Goal: Communication & Community: Answer question/provide support

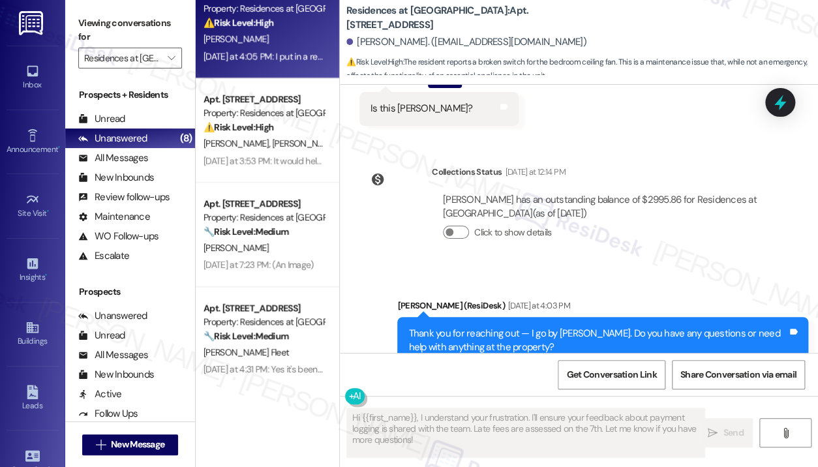
scroll to position [6194, 0]
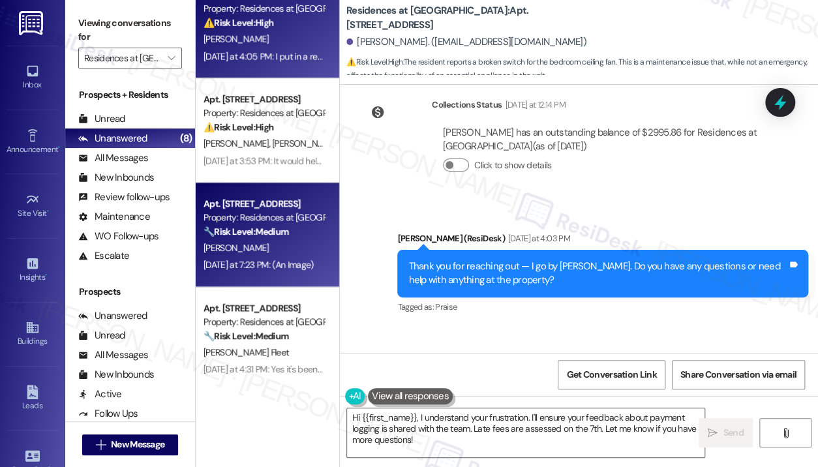
click at [243, 228] on strong "🔧 Risk Level: Medium" at bounding box center [246, 232] width 85 height 12
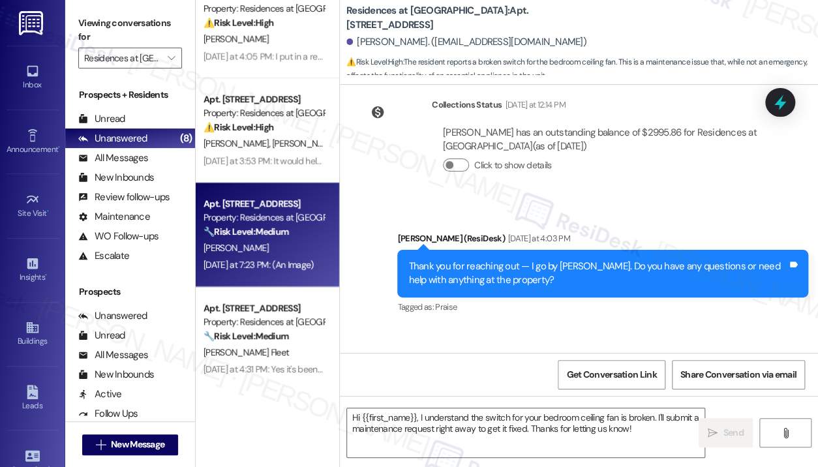
type textarea "Fetching suggested responses. Please feel free to read through the conversation…"
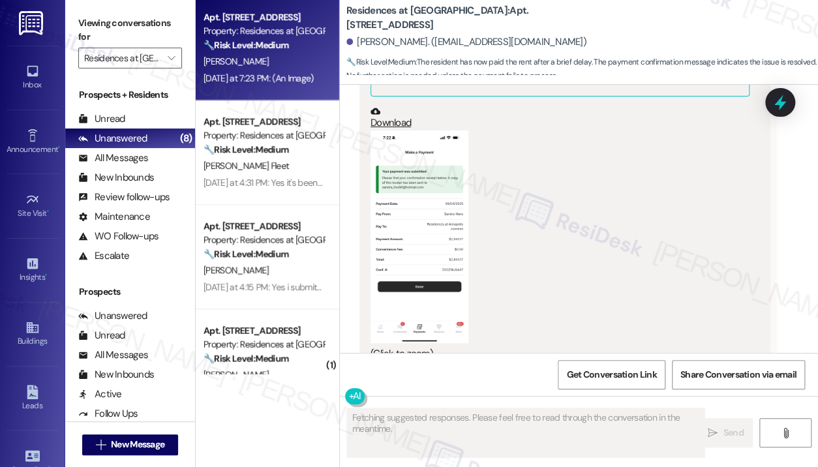
scroll to position [392, 0]
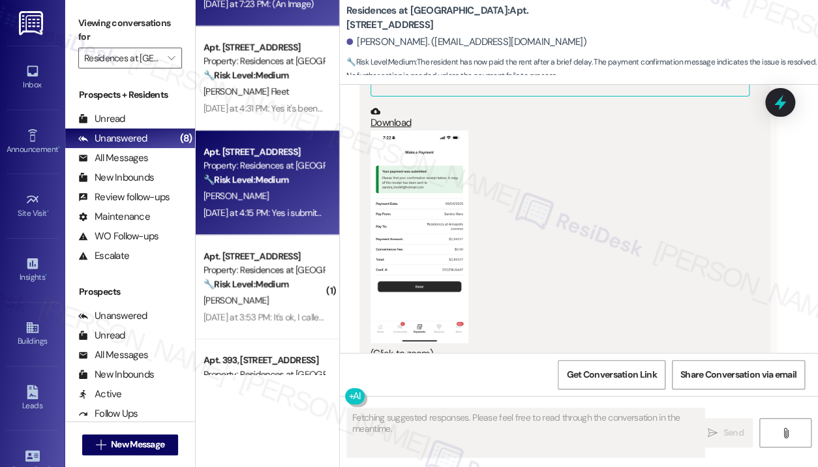
click at [244, 203] on div "[PERSON_NAME]" at bounding box center [263, 196] width 123 height 16
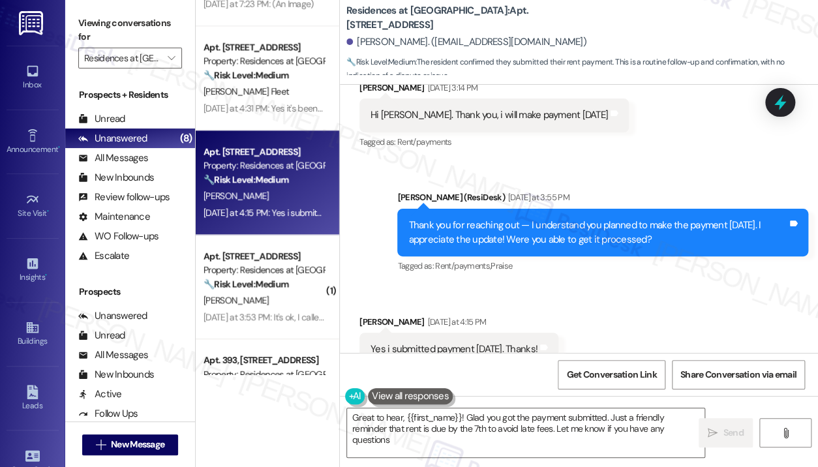
type textarea "Great to hear, {{first_name}}! Glad you got the payment submitted. Just a frien…"
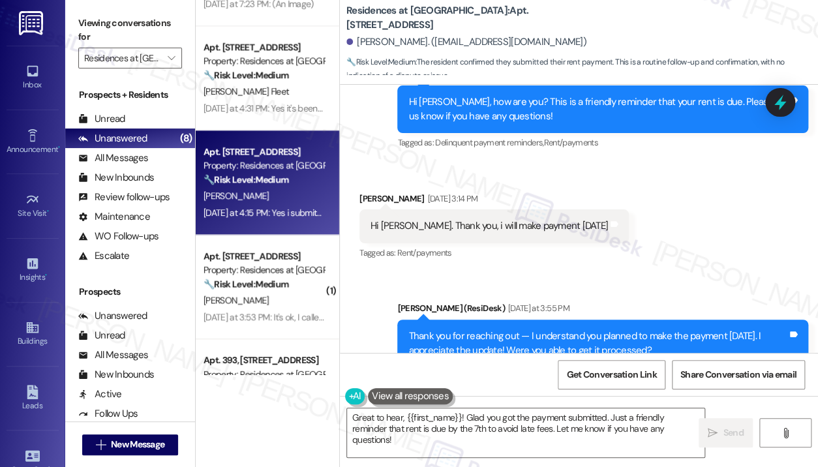
scroll to position [4112, 0]
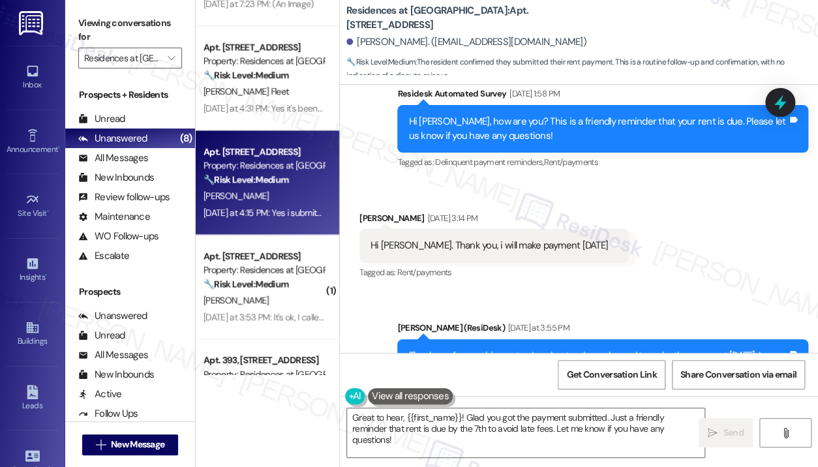
click at [294, 386] on div "Apt. [STREET_ADDRESS] Property: Residences at [GEOGRAPHIC_DATA] ⚠️ Risk Level: …" at bounding box center [268, 233] width 144 height 467
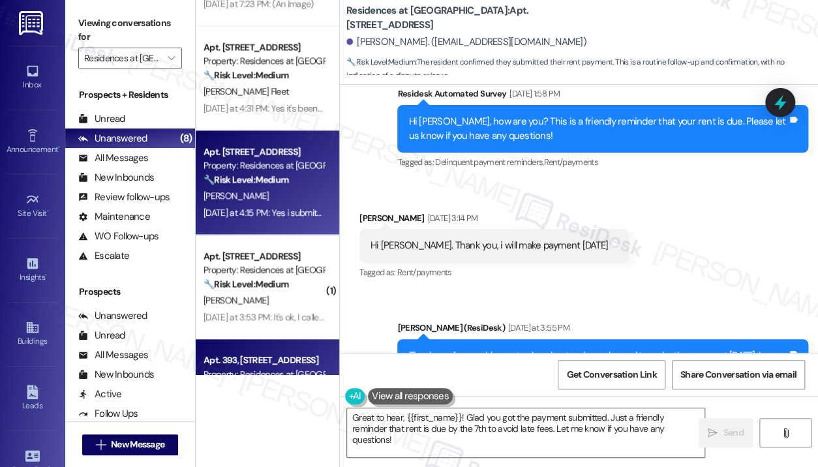
click at [293, 370] on div "Property: Residences at [GEOGRAPHIC_DATA]" at bounding box center [264, 374] width 121 height 14
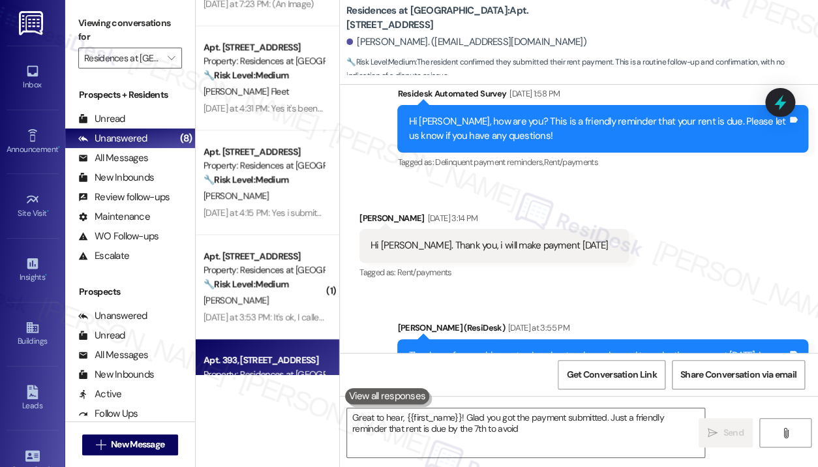
type textarea "Great to hear, {{first_name}}! Glad you got the payment submitted. Just a frien…"
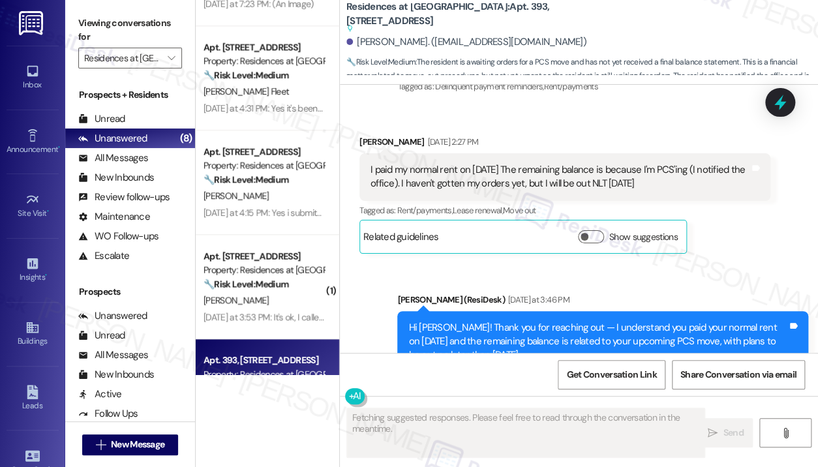
scroll to position [4519, 0]
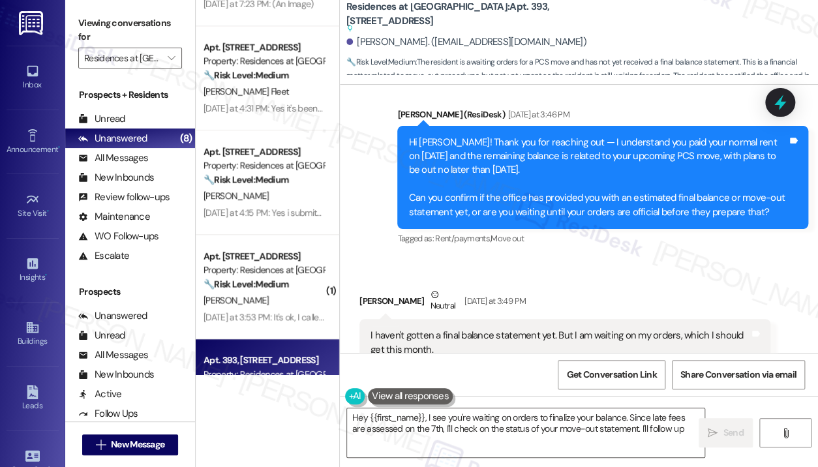
type textarea "Hey {{first_name}}, I see you're waiting on orders to finalize your balance. Si…"
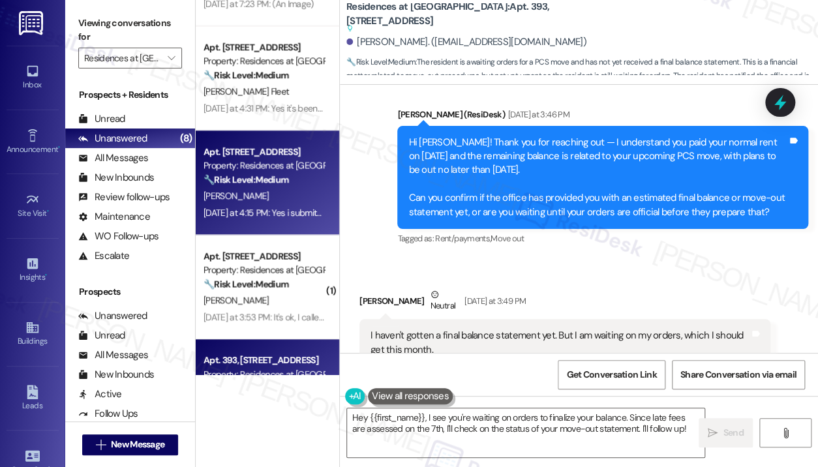
scroll to position [565, 0]
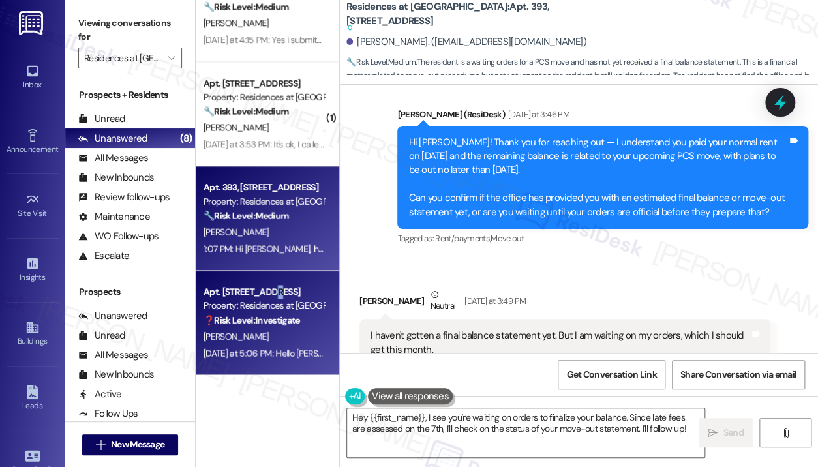
click at [266, 286] on div "Apt. [STREET_ADDRESS]" at bounding box center [264, 292] width 121 height 14
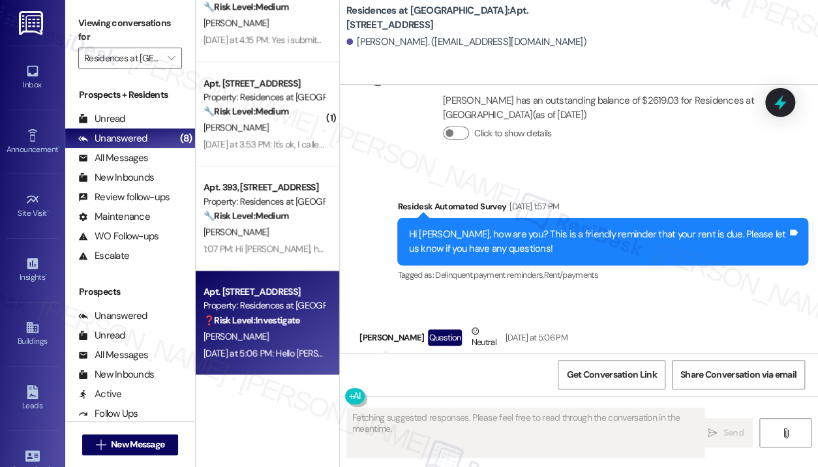
scroll to position [6318, 0]
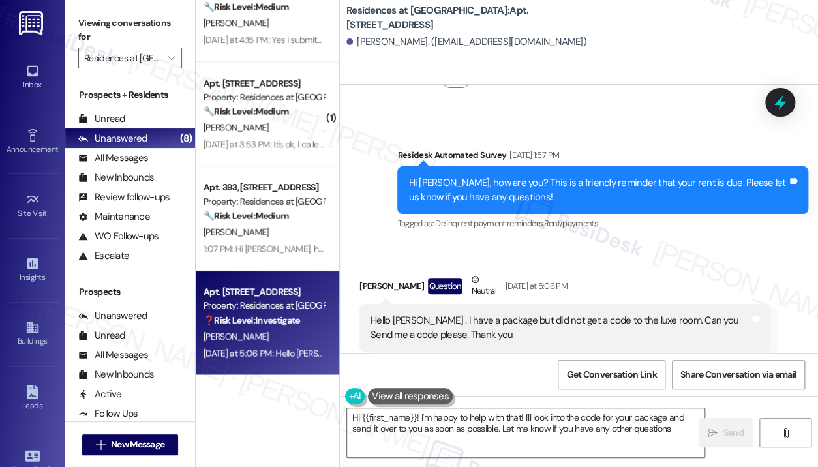
type textarea "Hi {{first_name}}! I'm happy to help with that! I'll look into the code for you…"
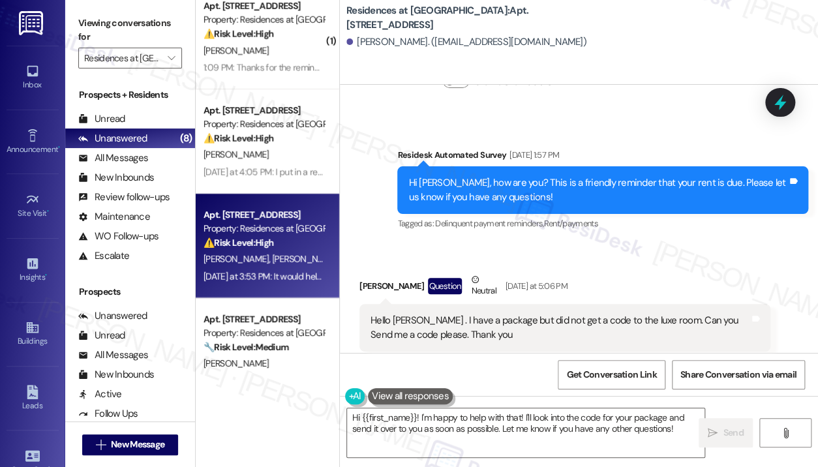
scroll to position [0, 0]
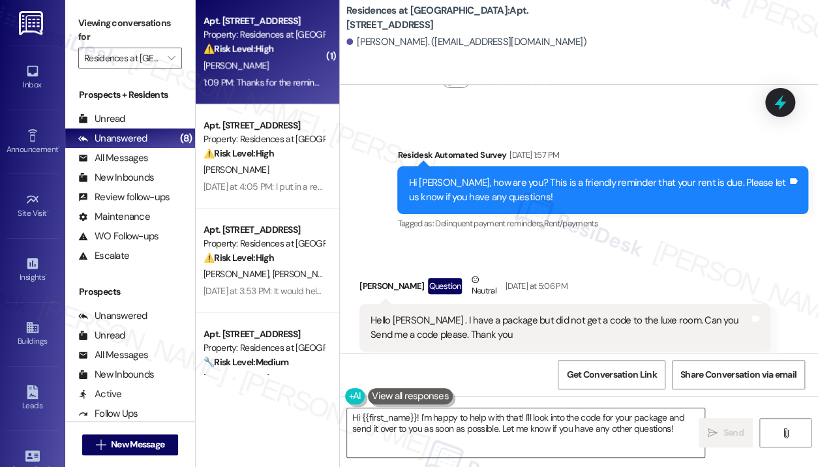
click at [307, 65] on div "[PERSON_NAME]" at bounding box center [263, 65] width 123 height 16
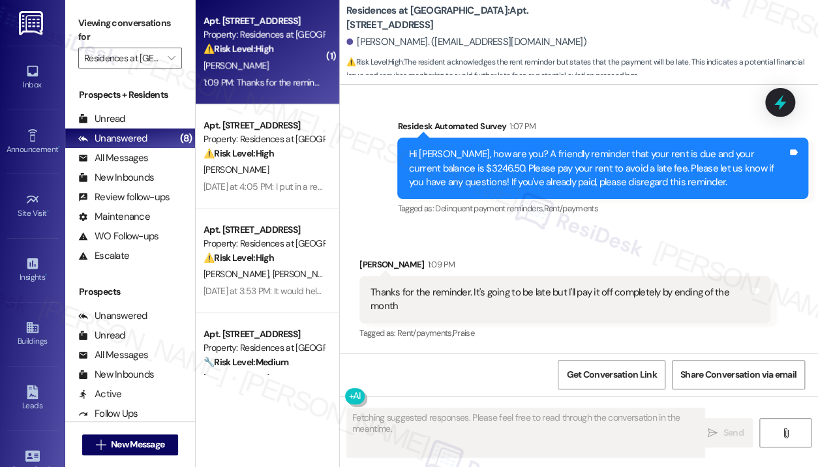
scroll to position [2942, 0]
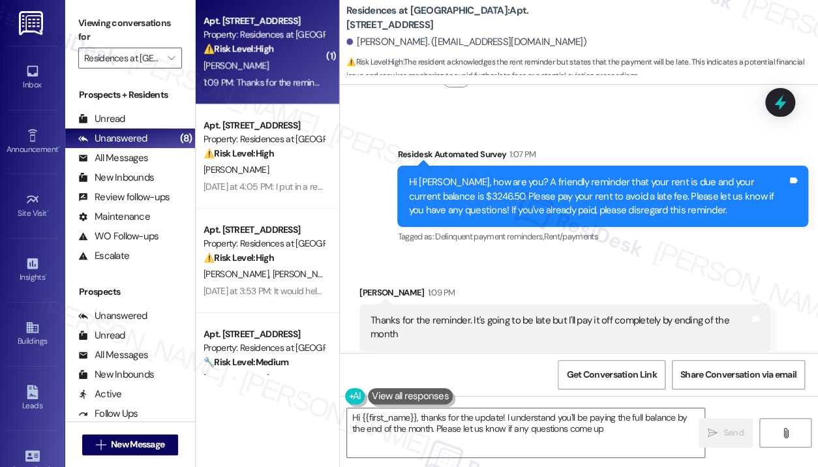
type textarea "Hi {{first_name}}, thanks for the update! I understand you'll be paying the ful…"
click at [170, 59] on icon "" at bounding box center [171, 58] width 7 height 10
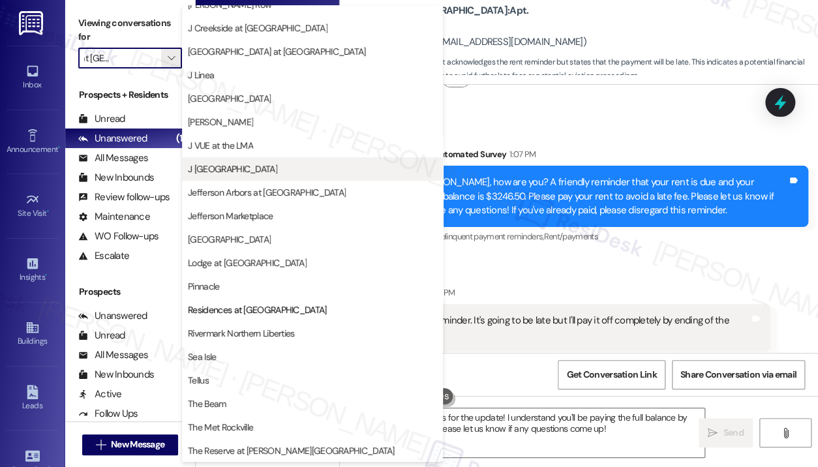
scroll to position [0, 0]
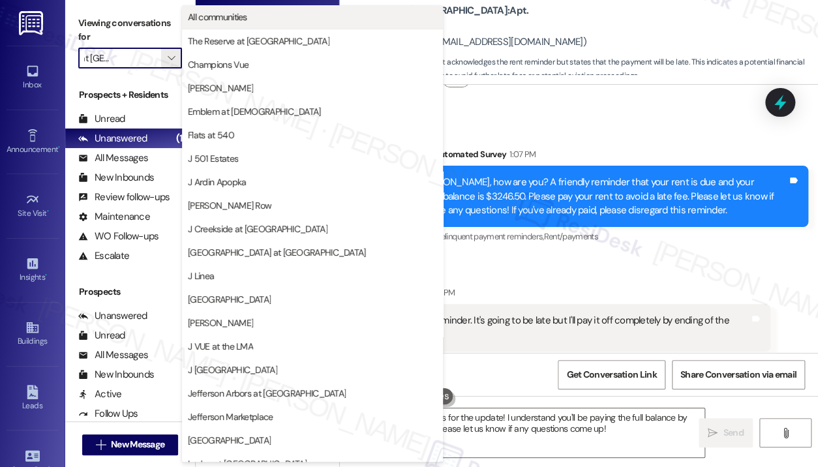
click at [228, 12] on span "All communities" at bounding box center [217, 16] width 59 height 13
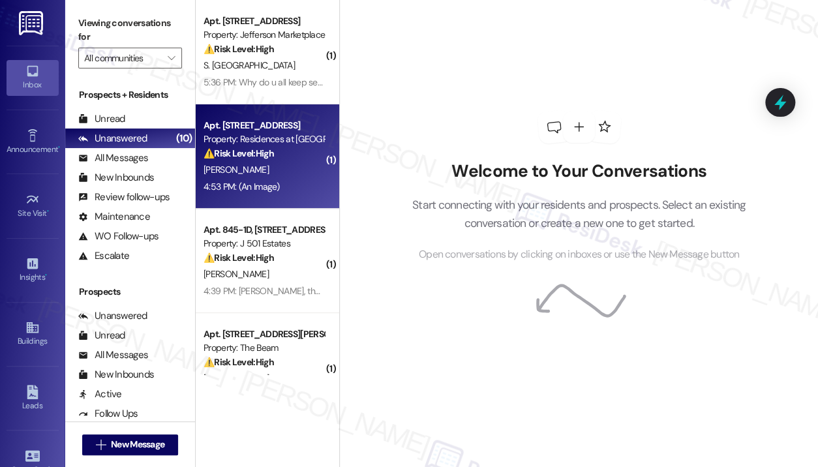
click at [260, 140] on div "Property: Residences at [GEOGRAPHIC_DATA]" at bounding box center [264, 139] width 121 height 14
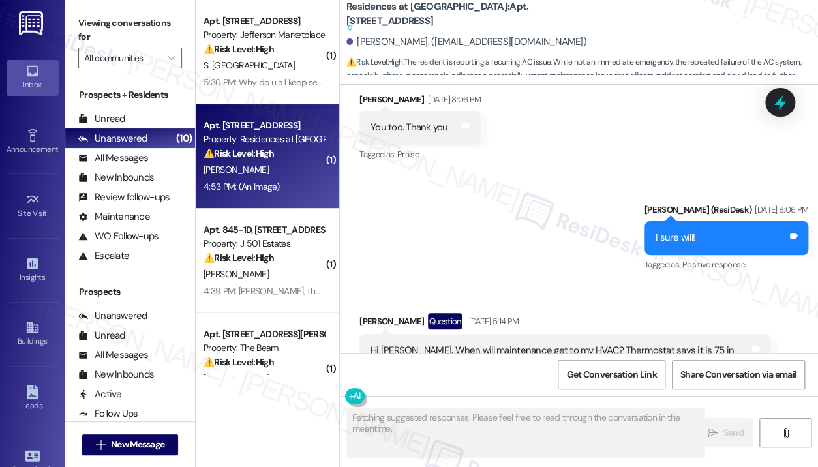
scroll to position [14205, 0]
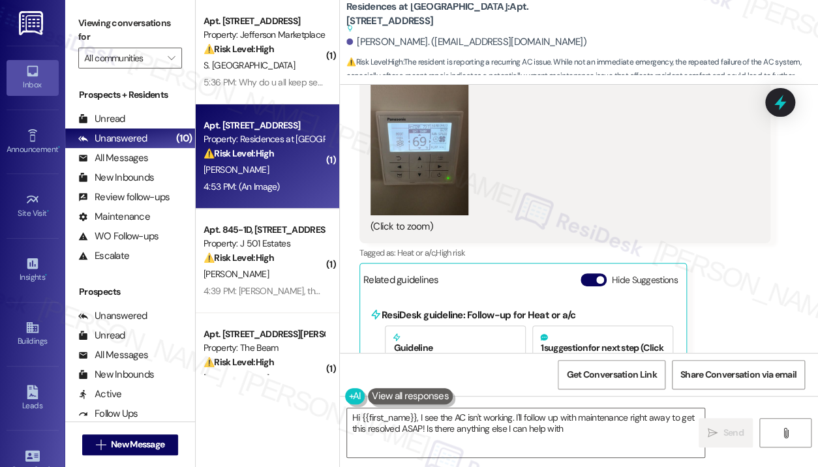
type textarea "Hi {{first_name}}, I see the AC isn't working. I'll follow up with maintenance …"
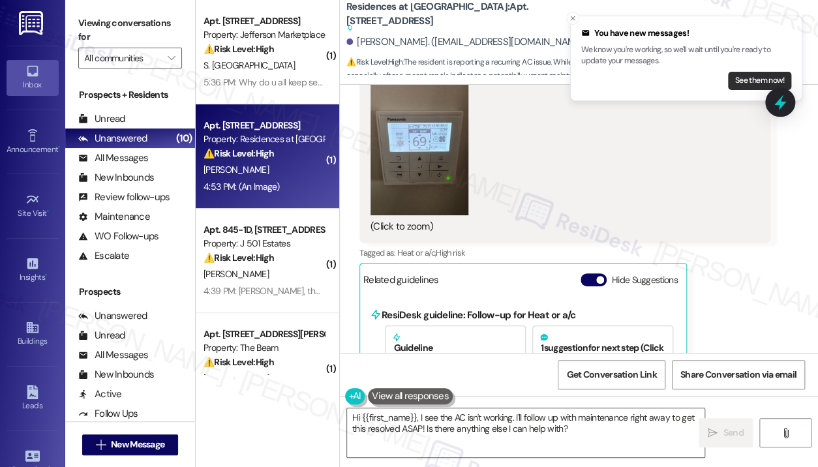
click at [781, 72] on button "See them now!" at bounding box center [759, 81] width 63 height 18
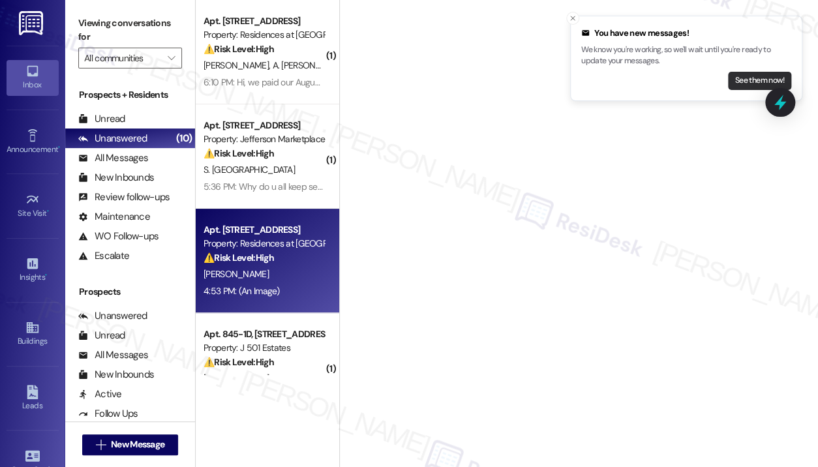
click at [744, 75] on button "See them now!" at bounding box center [759, 81] width 63 height 18
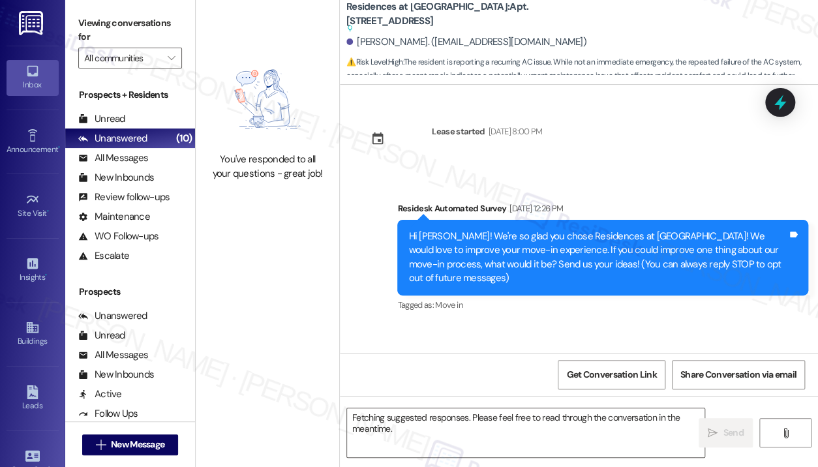
scroll to position [14204, 0]
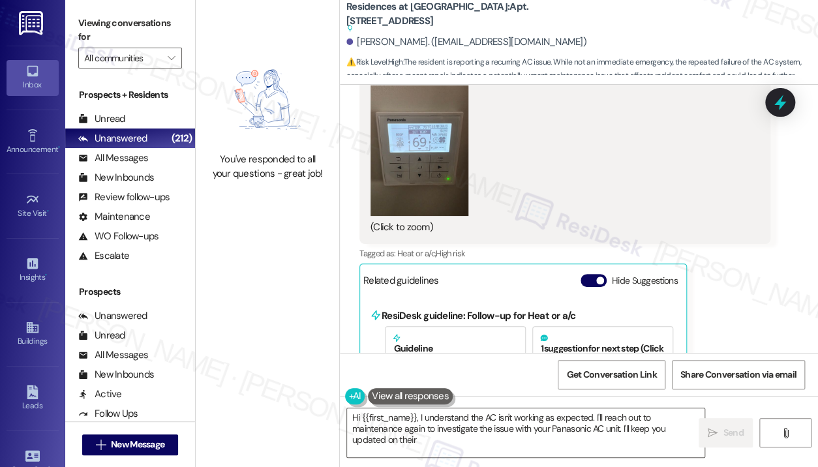
type textarea "Hi {{first_name}}, I understand the AC isn't working as expected. I'll reach ou…"
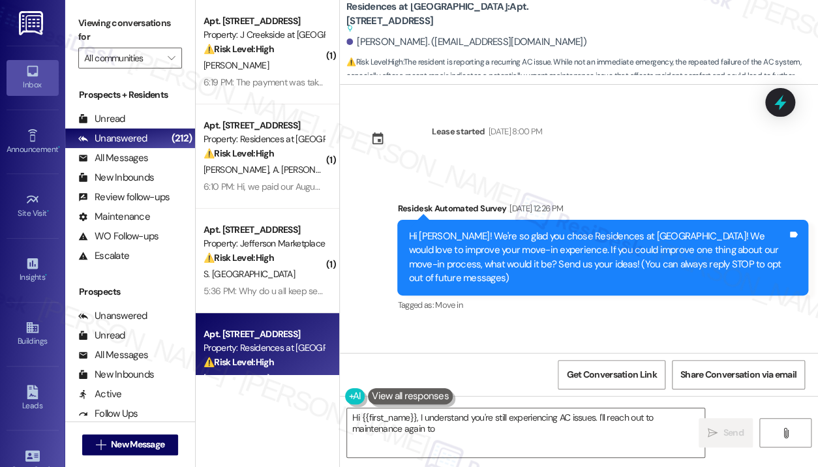
type textarea "Hi {{first_name}}, I understand you're still experiencing AC issues. I'll reach…"
